Goal: Information Seeking & Learning: Learn about a topic

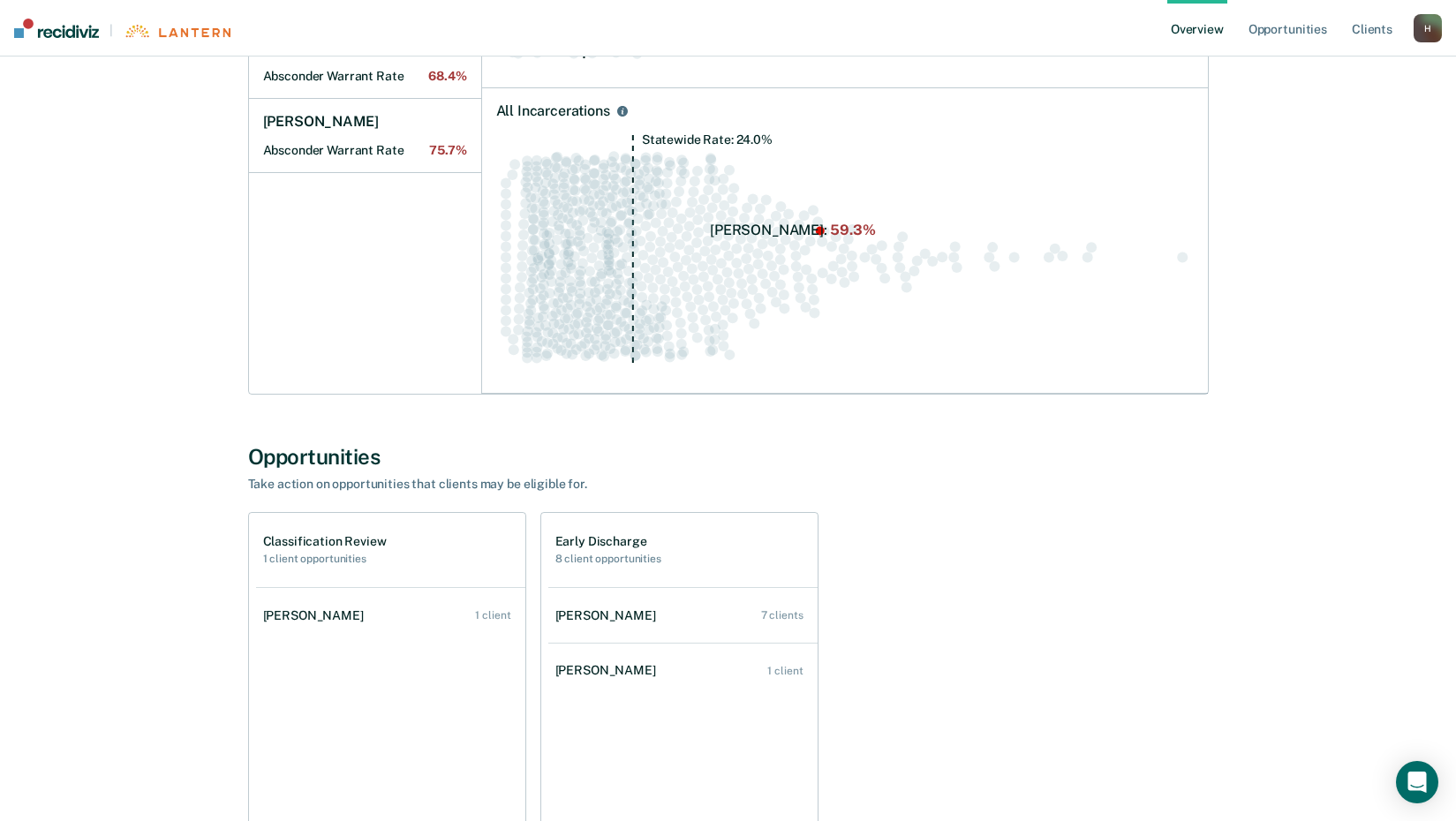
scroll to position [529, 0]
click at [776, 613] on div "7 clients" at bounding box center [782, 614] width 43 height 12
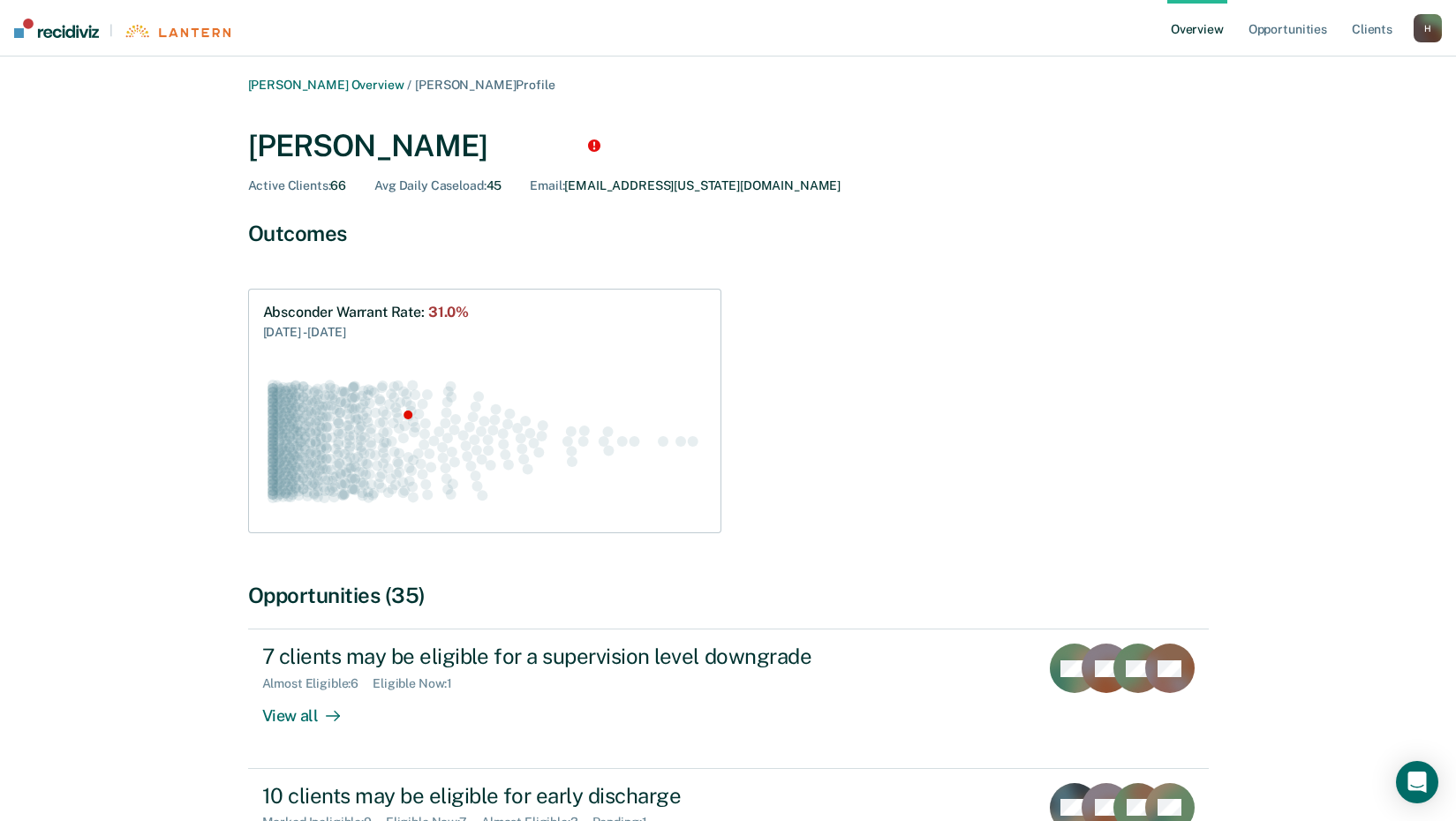
click at [45, 29] on img at bounding box center [56, 28] width 85 height 19
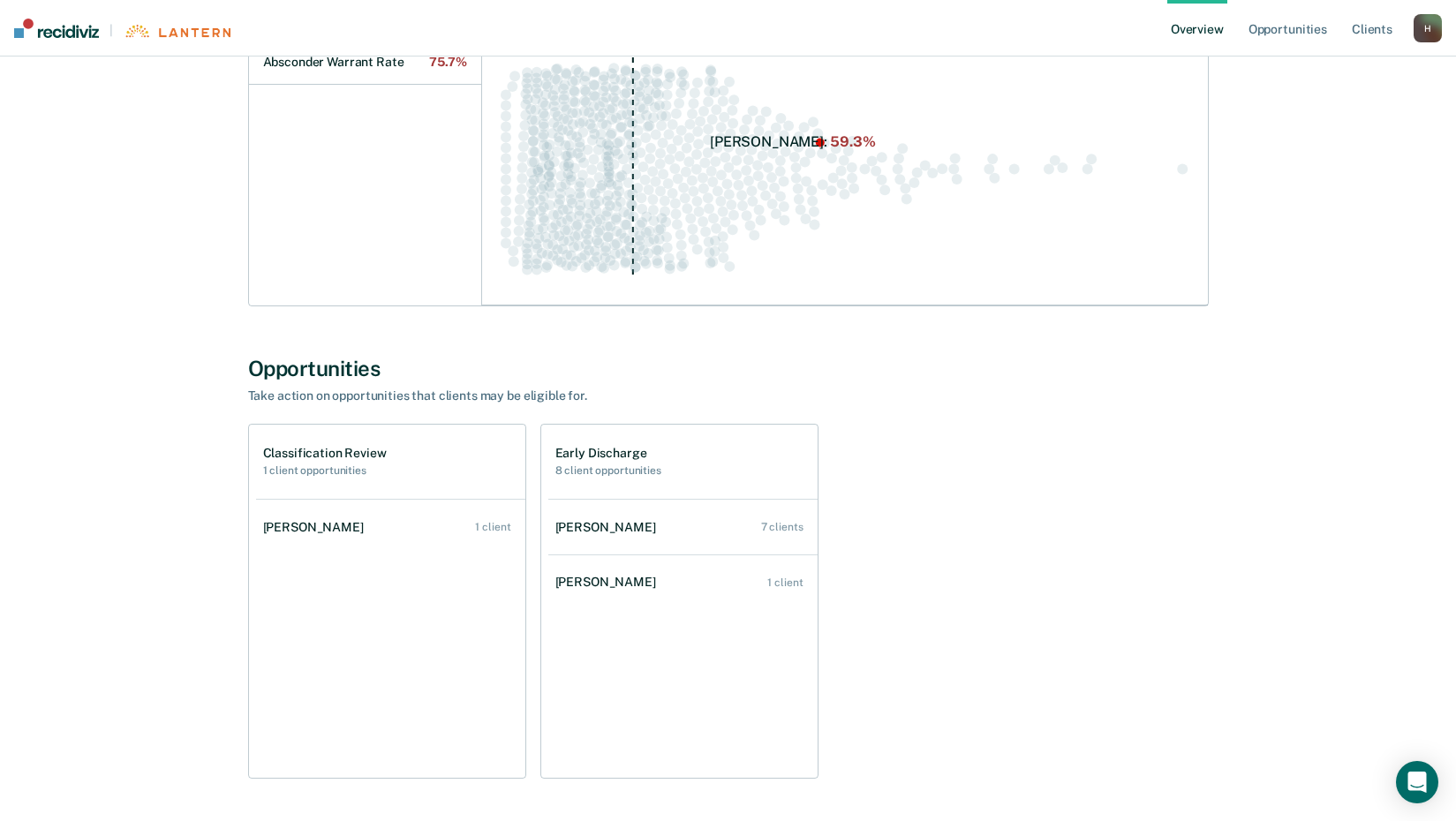
scroll to position [618, 0]
click at [332, 533] on div "[PERSON_NAME]" at bounding box center [317, 527] width 107 height 15
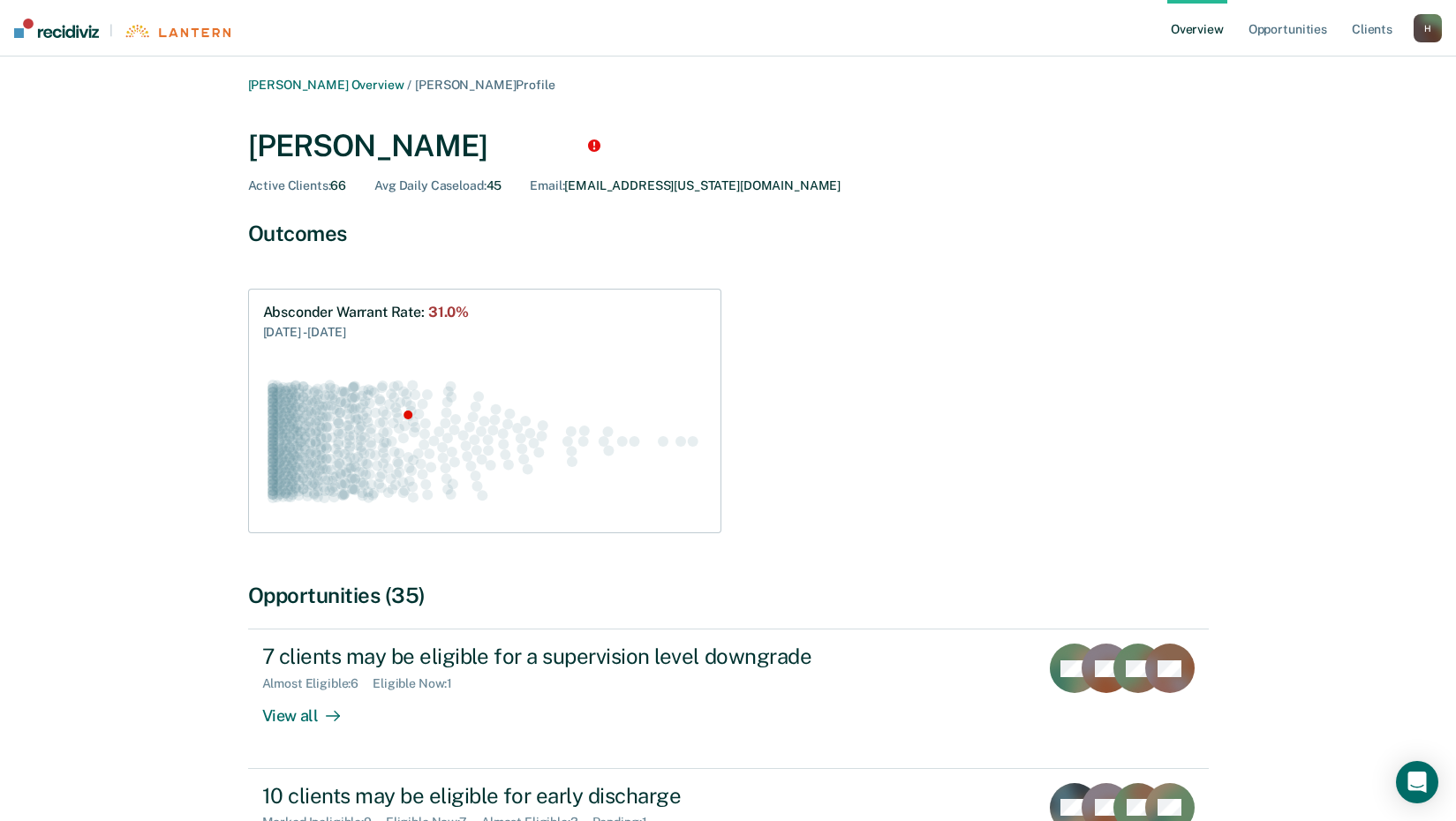
click at [42, 23] on img at bounding box center [56, 28] width 85 height 19
